Goal: Book appointment/travel/reservation

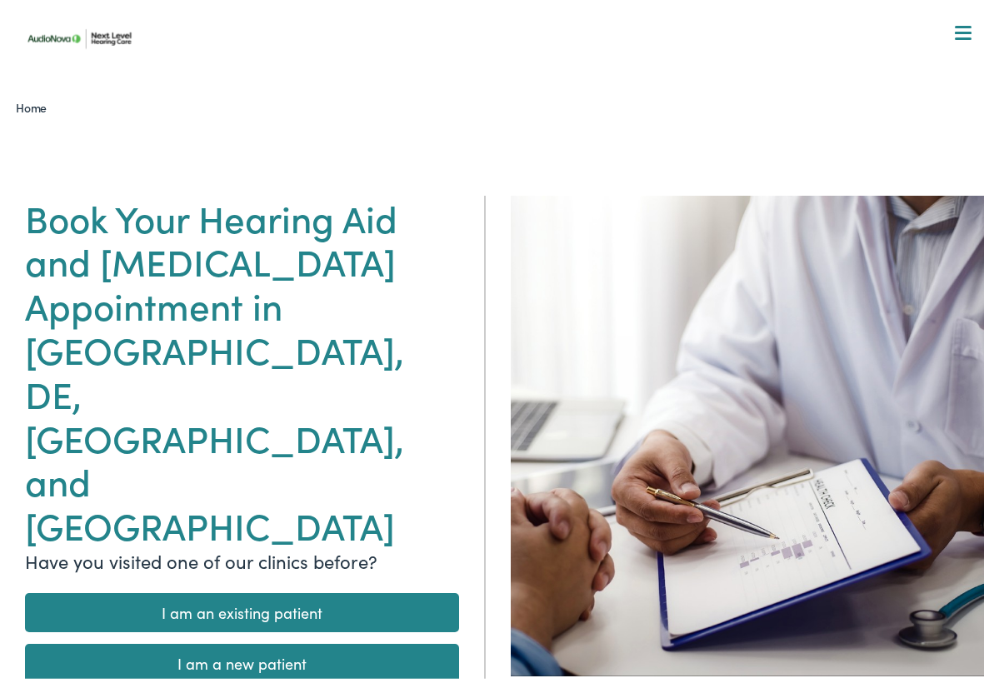
click at [228, 589] on link "I am an existing patient" at bounding box center [242, 608] width 434 height 39
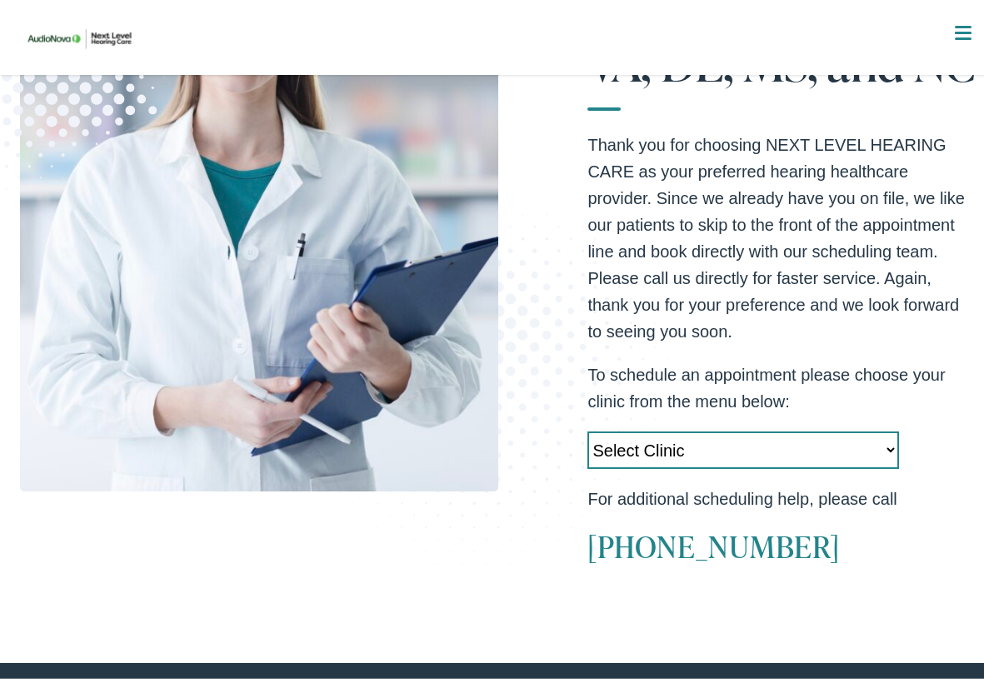
scroll to position [547, 0]
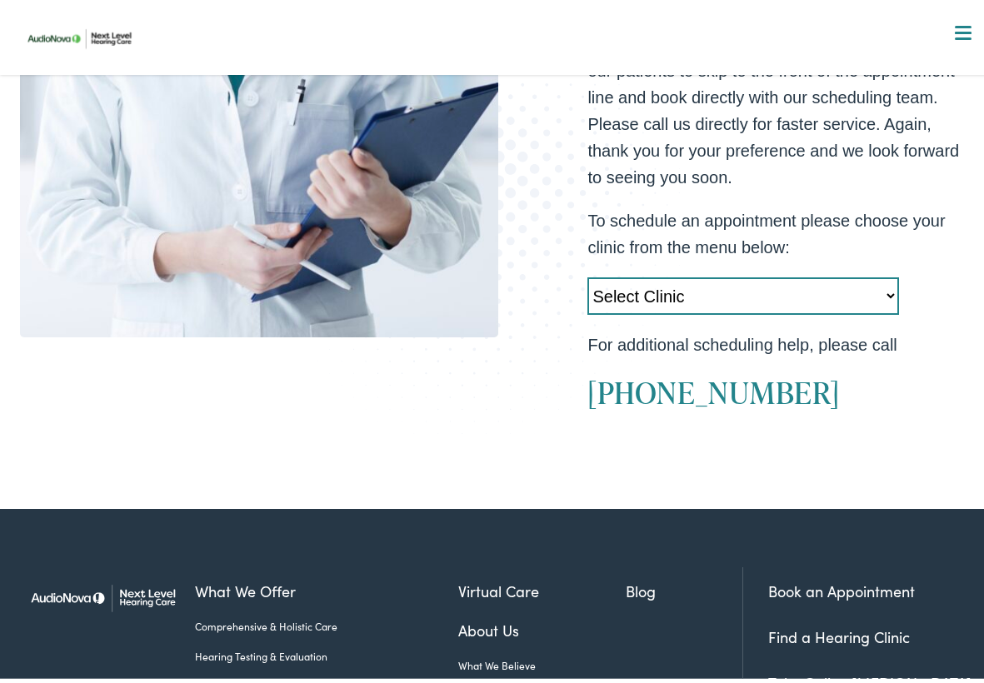
select select "https://nextlevel.alpacaaudiology.com/locations/manassas-va/"
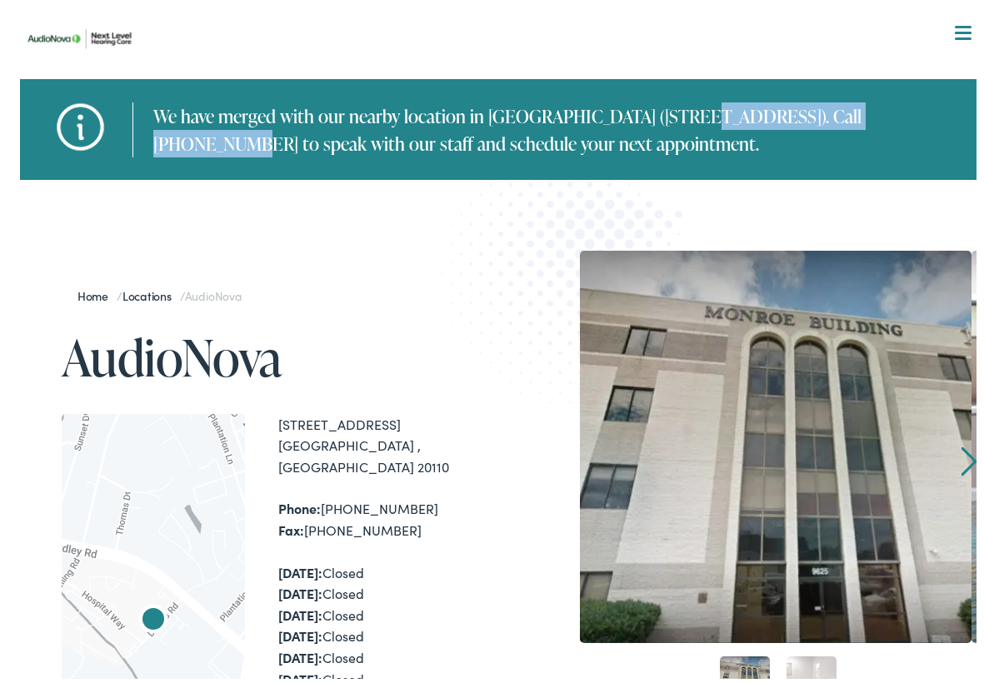
drag, startPoint x: 488, startPoint y: 113, endPoint x: 708, endPoint y: 121, distance: 220.2
click at [708, 121] on div "We have merged with our nearby location in Culpeper (13220 Lovers Lane). Call (…" at bounding box center [547, 125] width 828 height 55
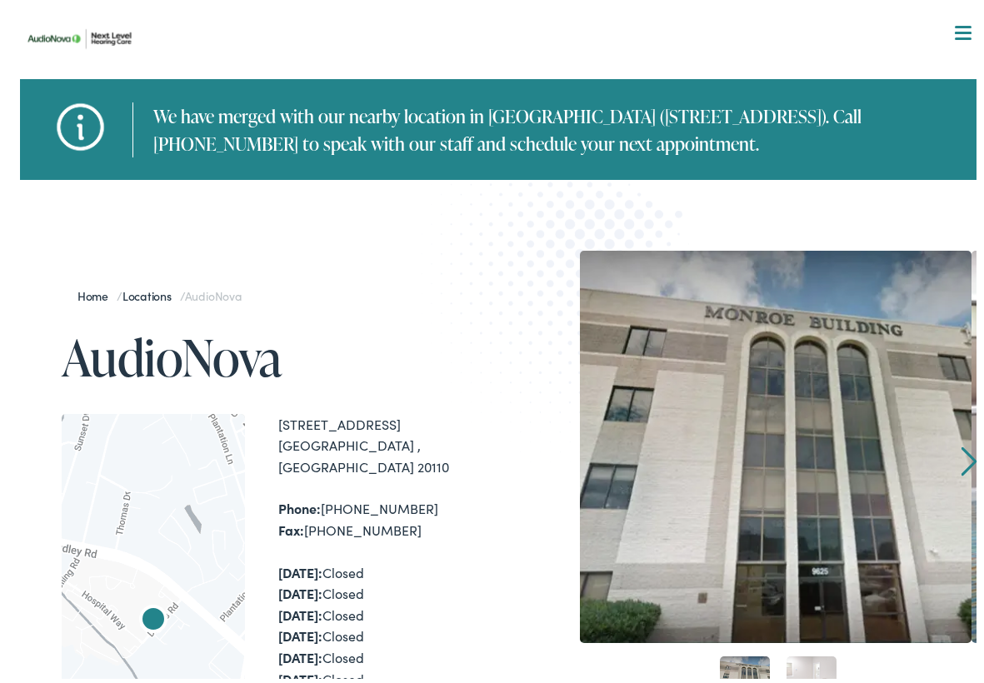
click at [596, 148] on div "We have merged with our nearby location in Culpeper (13220 Lovers Lane). Call (…" at bounding box center [547, 125] width 828 height 55
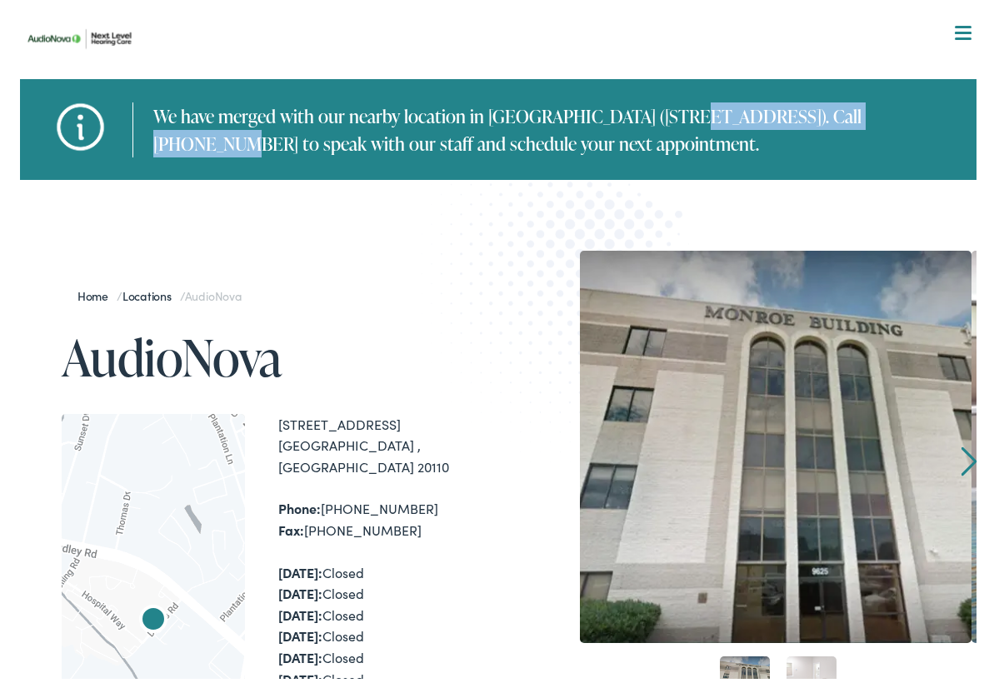
drag, startPoint x: 483, startPoint y: 114, endPoint x: 703, endPoint y: 121, distance: 221.0
click at [703, 121] on div "We have merged with our nearby location in Culpeper (13220 Lovers Lane). Call (…" at bounding box center [547, 125] width 828 height 55
copy div "Culpeper (13220 Lovers Lane)"
